Goal: Complete application form

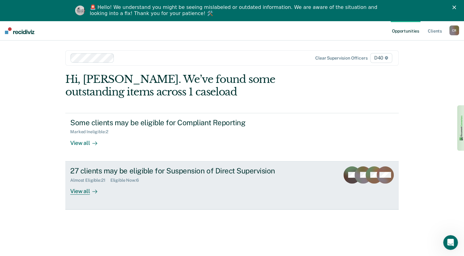
click at [176, 177] on div "Almost Eligible : 21 Eligible Now : 6" at bounding box center [177, 179] width 215 height 8
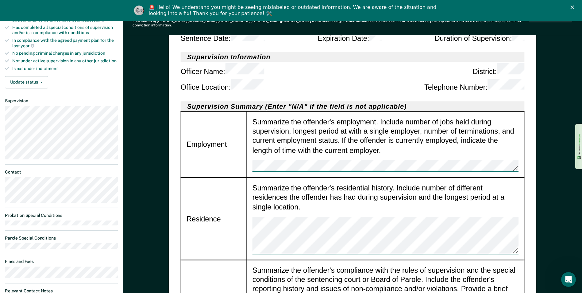
scroll to position [215, 0]
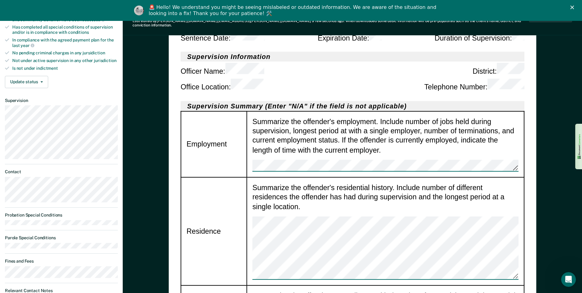
drag, startPoint x: 252, startPoint y: 219, endPoint x: 308, endPoint y: 184, distance: 66.5
click at [308, 184] on div "Summarize the offender's residential history. Include number of different resid…" at bounding box center [385, 231] width 266 height 97
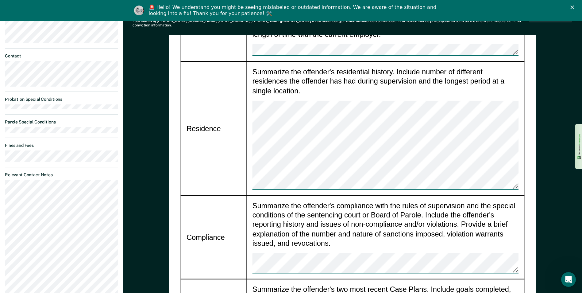
scroll to position [337, 0]
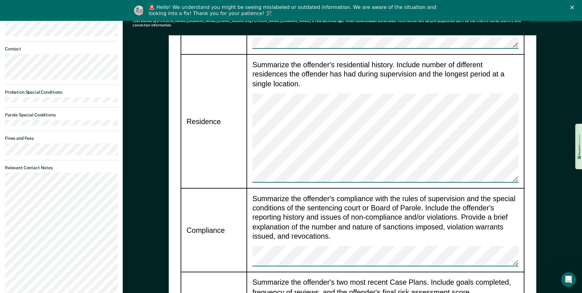
type textarea "x"
